Goal: Task Accomplishment & Management: Manage account settings

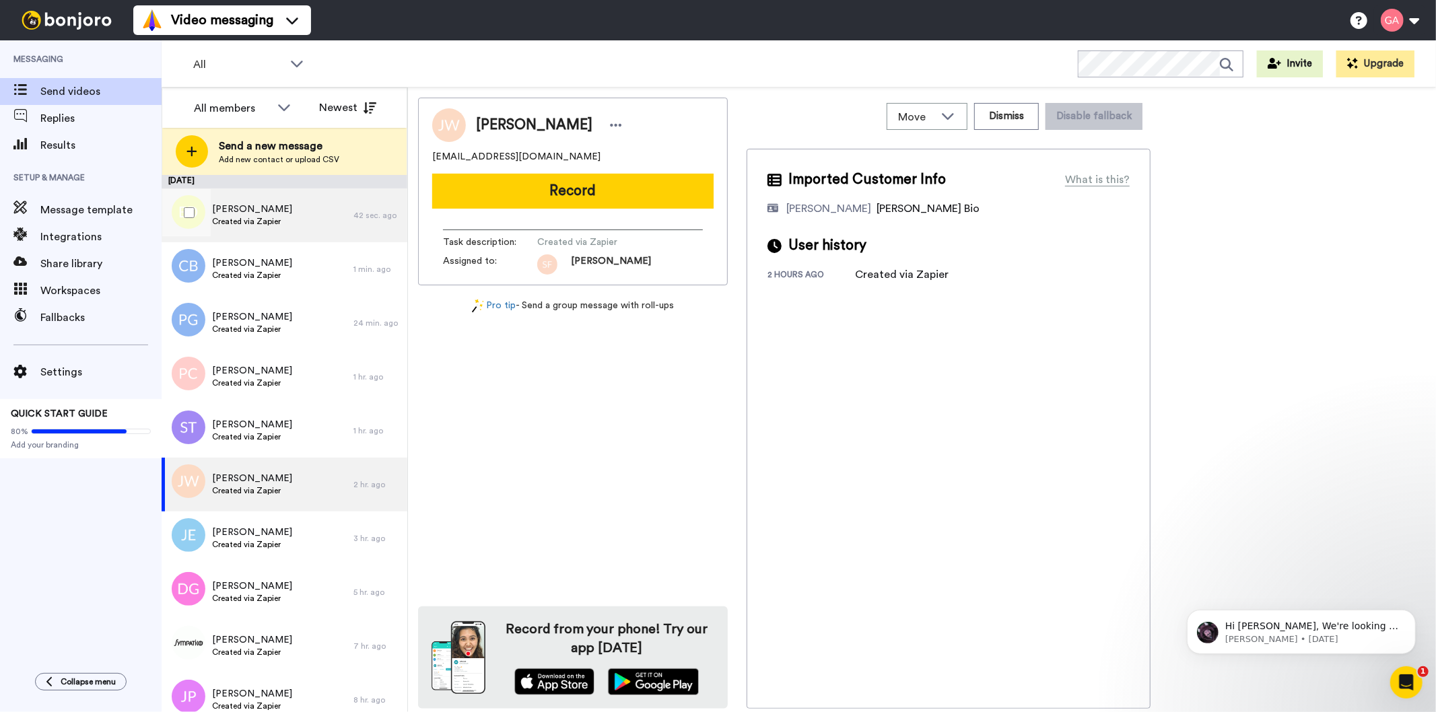
click at [263, 222] on span "Created via Zapier" at bounding box center [252, 221] width 80 height 11
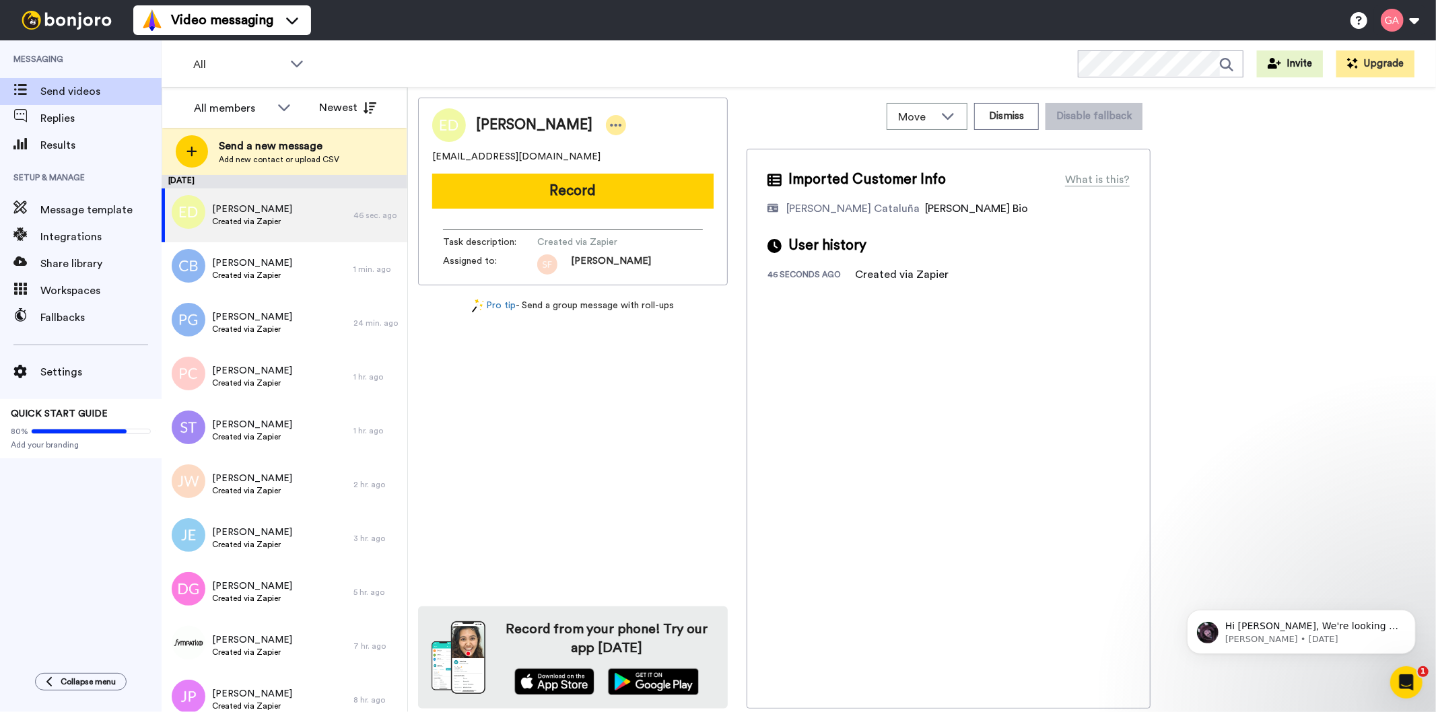
click at [610, 125] on icon at bounding box center [616, 124] width 12 height 13
click at [649, 166] on li "Assign" at bounding box center [617, 166] width 98 height 19
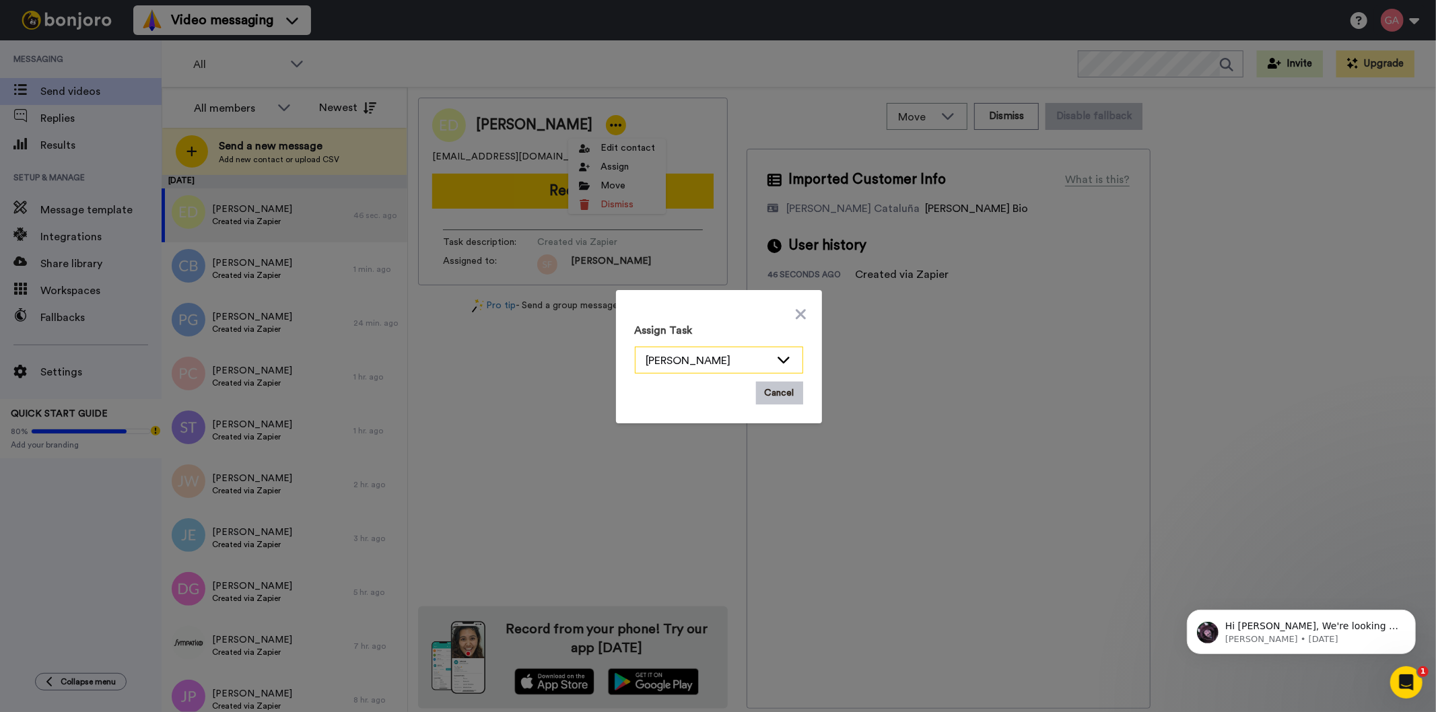
click at [778, 359] on icon at bounding box center [783, 359] width 16 height 13
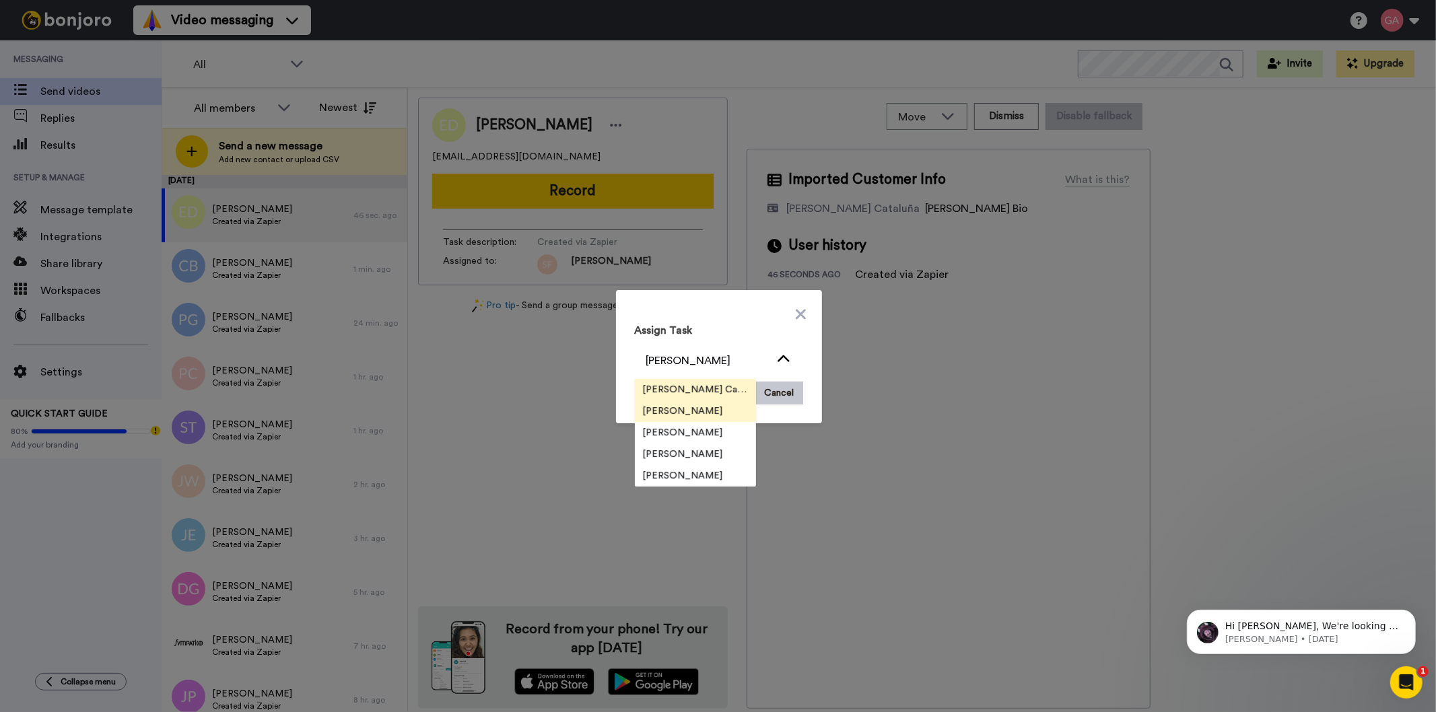
click at [685, 389] on span "[PERSON_NAME] Cataluña" at bounding box center [695, 389] width 121 height 13
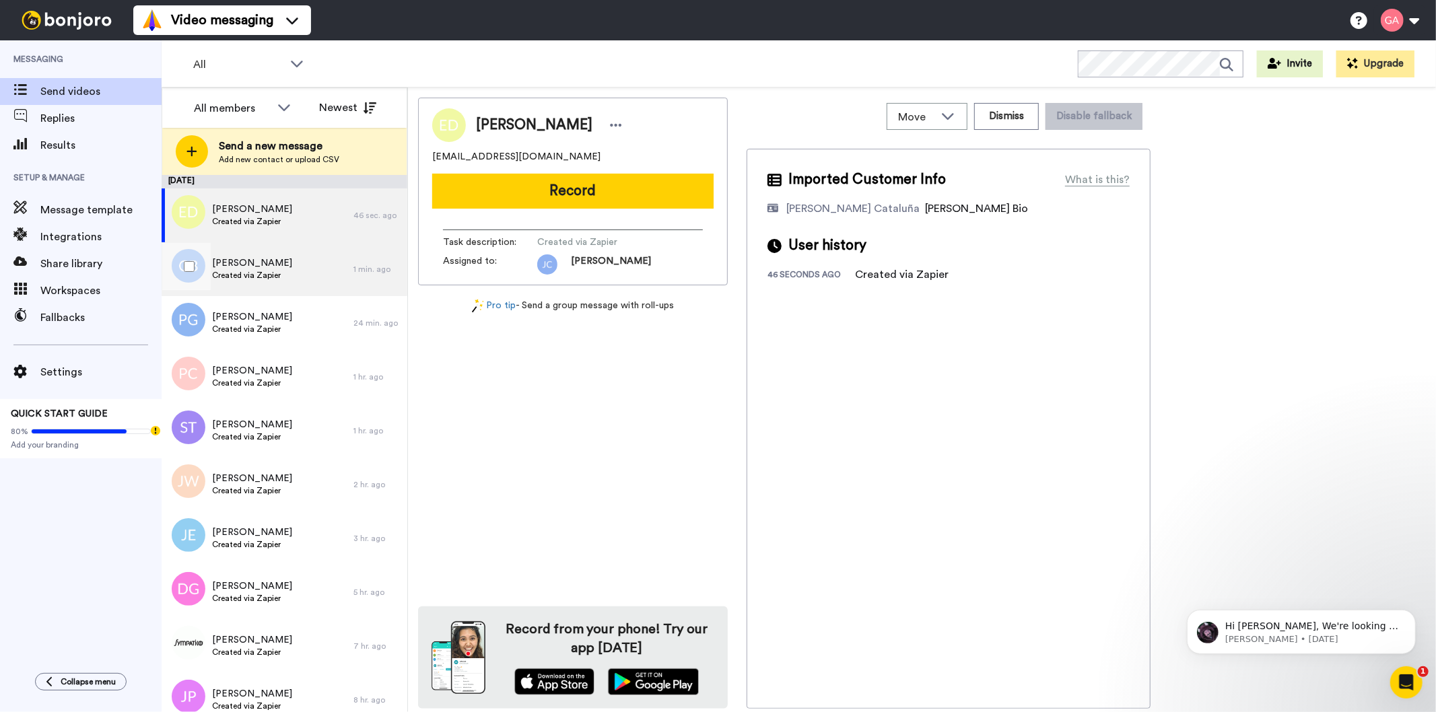
click at [264, 270] on span "Created via Zapier" at bounding box center [252, 275] width 80 height 11
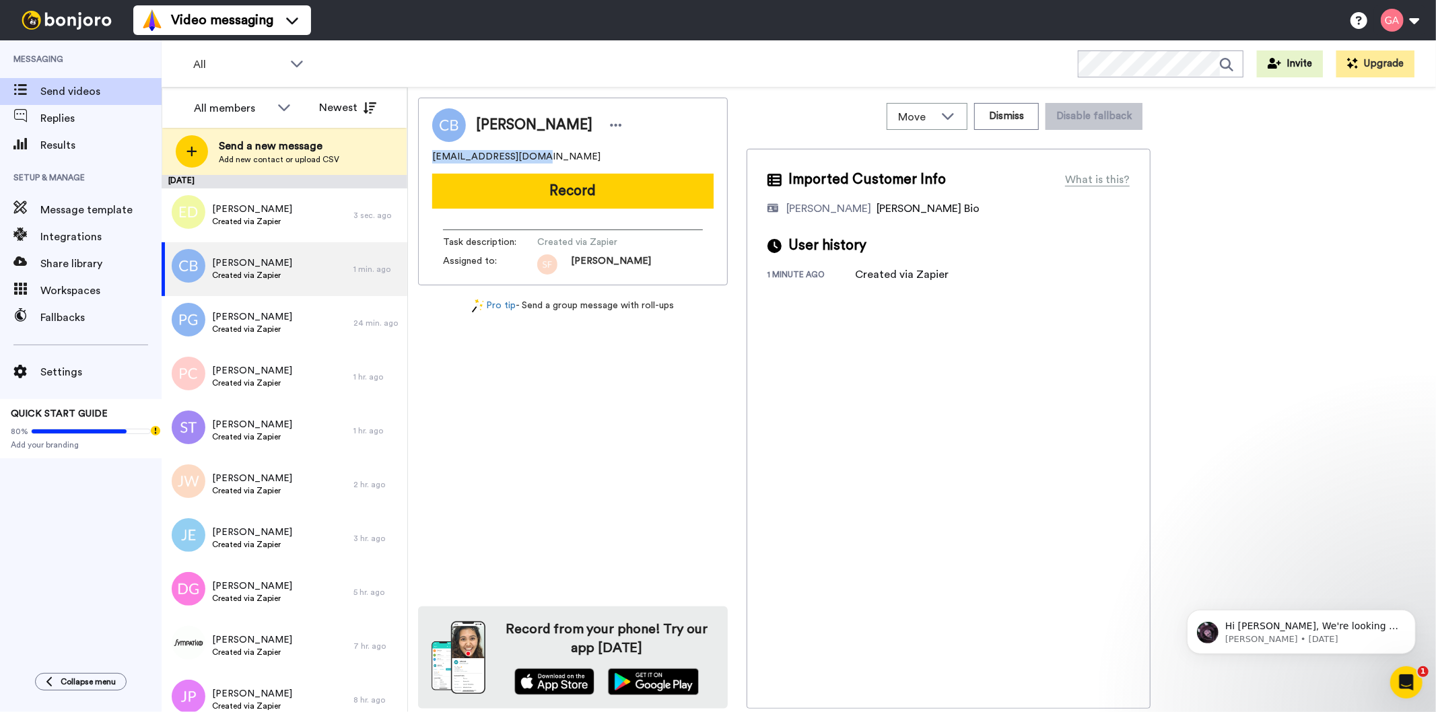
drag, startPoint x: 536, startPoint y: 152, endPoint x: 425, endPoint y: 160, distance: 110.7
click at [425, 160] on div "[PERSON_NAME] [EMAIL_ADDRESS][DOMAIN_NAME] Record Task description : Created vi…" at bounding box center [573, 192] width 310 height 188
copy span "[EMAIL_ADDRESS][DOMAIN_NAME]"
